Goal: Communication & Community: Answer question/provide support

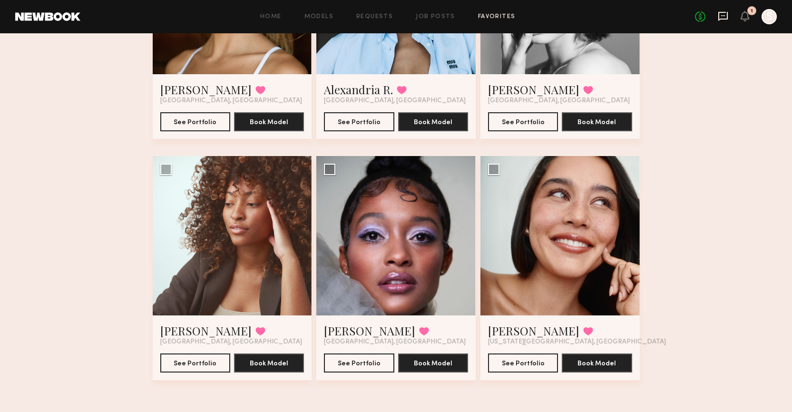
scroll to position [4536, 0]
click at [724, 16] on icon at bounding box center [723, 16] width 10 height 10
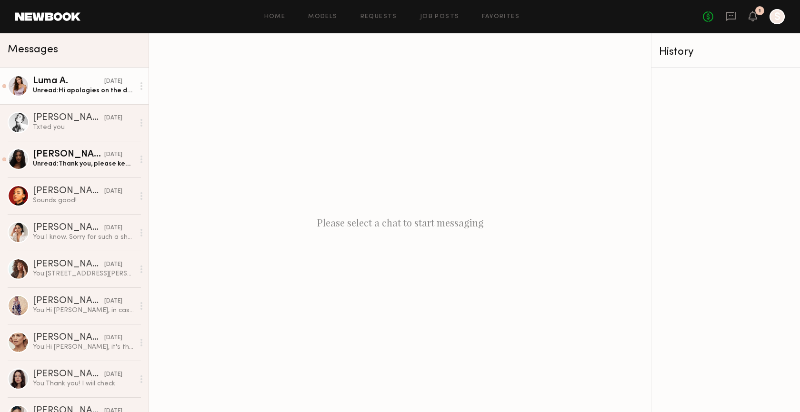
click at [95, 92] on div "Unread: Hi apologies on the delay! Instagram is @lumacabreu :)" at bounding box center [83, 90] width 101 height 9
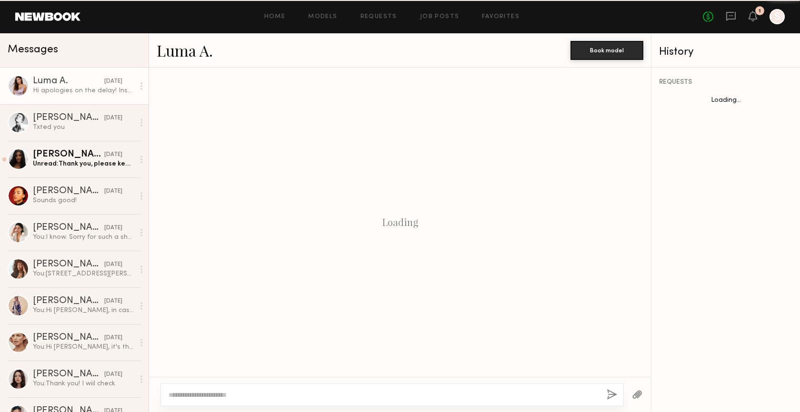
scroll to position [332, 0]
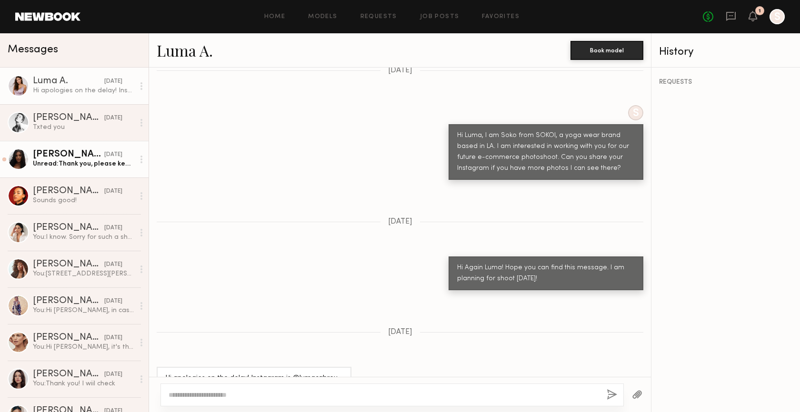
click at [104, 156] on div "[DATE]" at bounding box center [113, 154] width 18 height 9
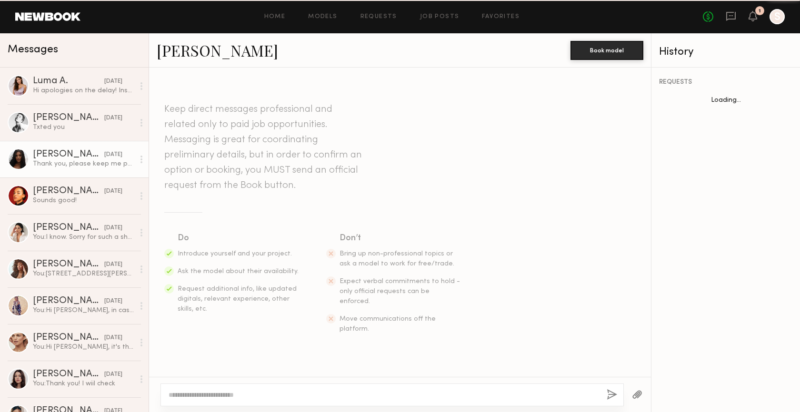
scroll to position [379, 0]
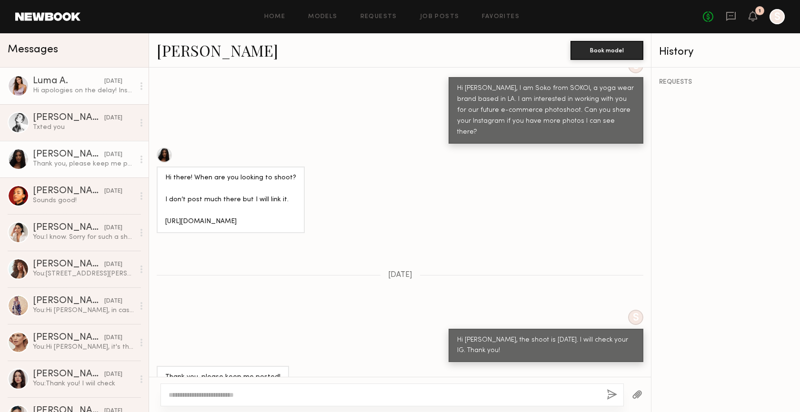
click at [91, 93] on div "Hi apologies on the delay! Instagram is @lumacabreu :)" at bounding box center [83, 90] width 101 height 9
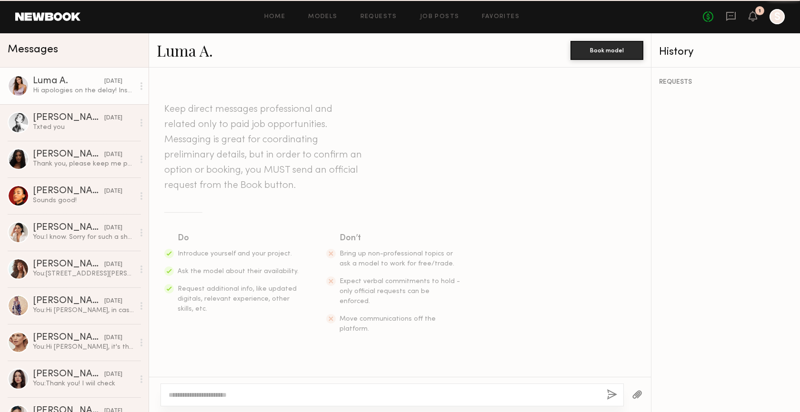
scroll to position [332, 0]
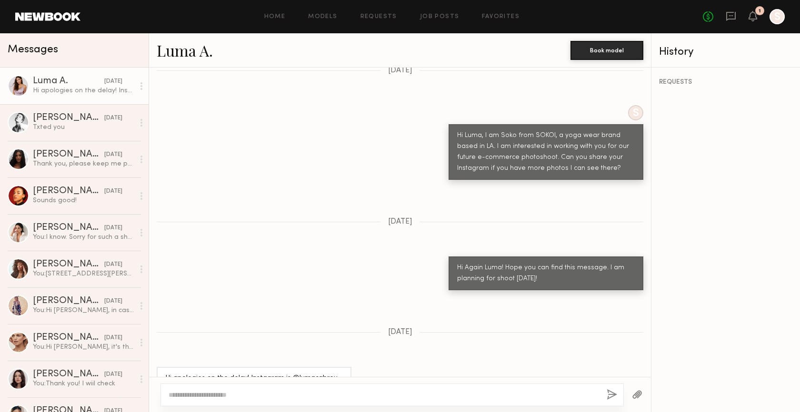
click at [254, 390] on textarea at bounding box center [383, 395] width 430 height 10
type textarea "*"
click at [218, 395] on textarea "**********" at bounding box center [383, 395] width 430 height 10
type textarea "**********"
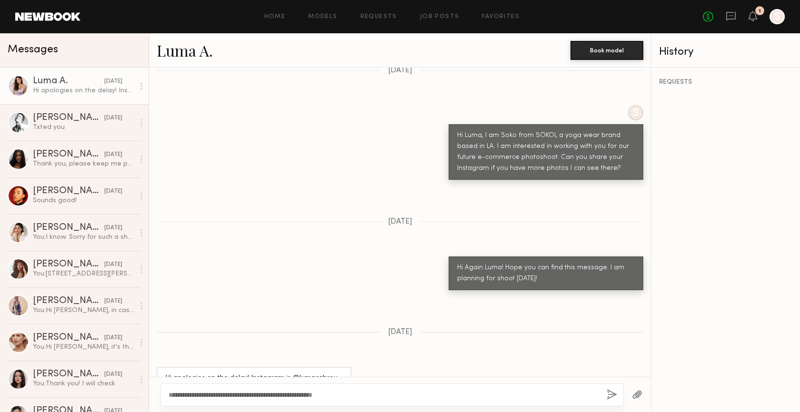
click at [610, 391] on button "button" at bounding box center [611, 395] width 10 height 12
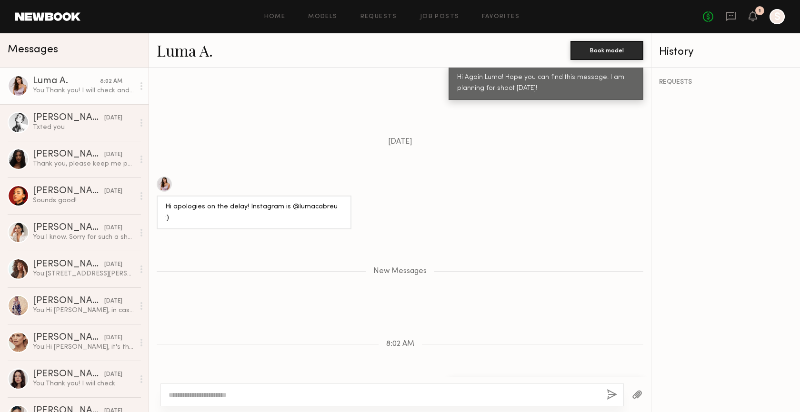
click at [292, 233] on div "New Messages" at bounding box center [400, 269] width 502 height 73
